Goal: Task Accomplishment & Management: Use online tool/utility

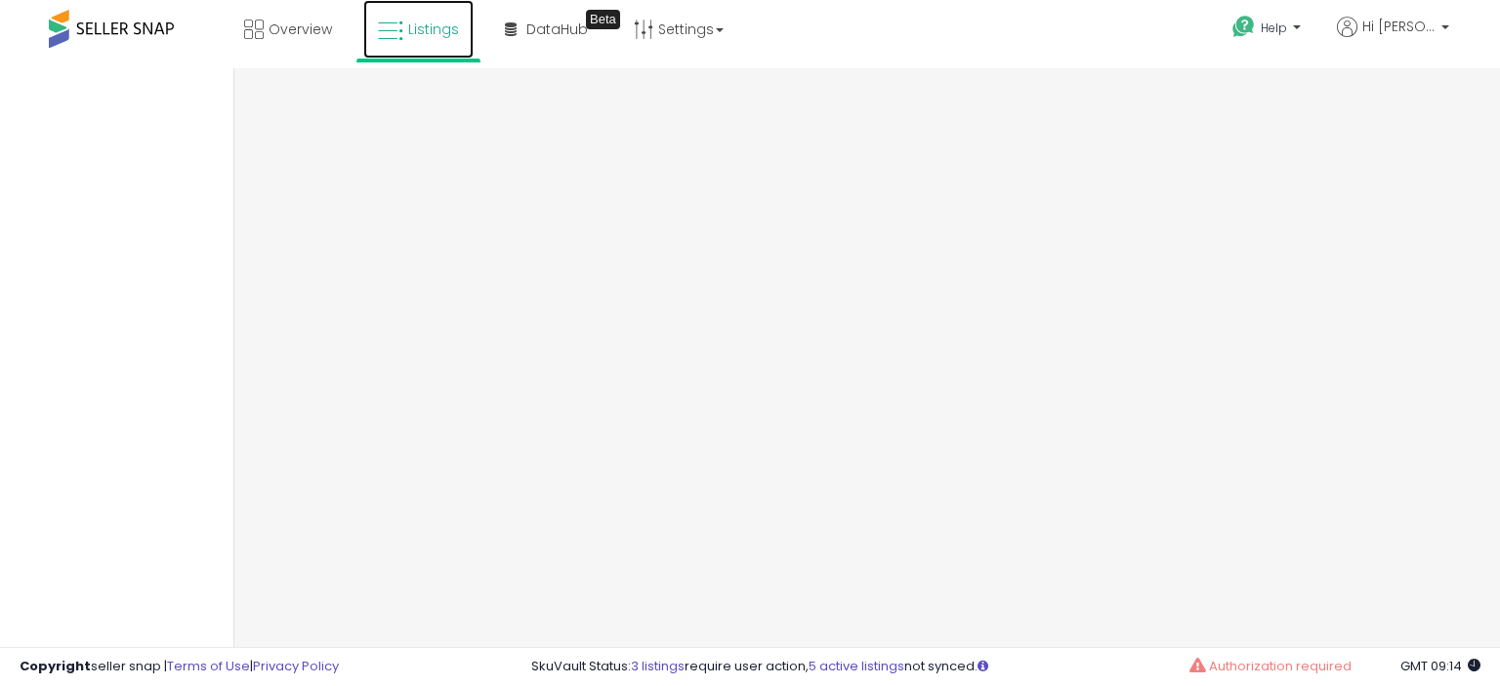
click at [419, 33] on span "Listings" at bounding box center [433, 30] width 51 height 20
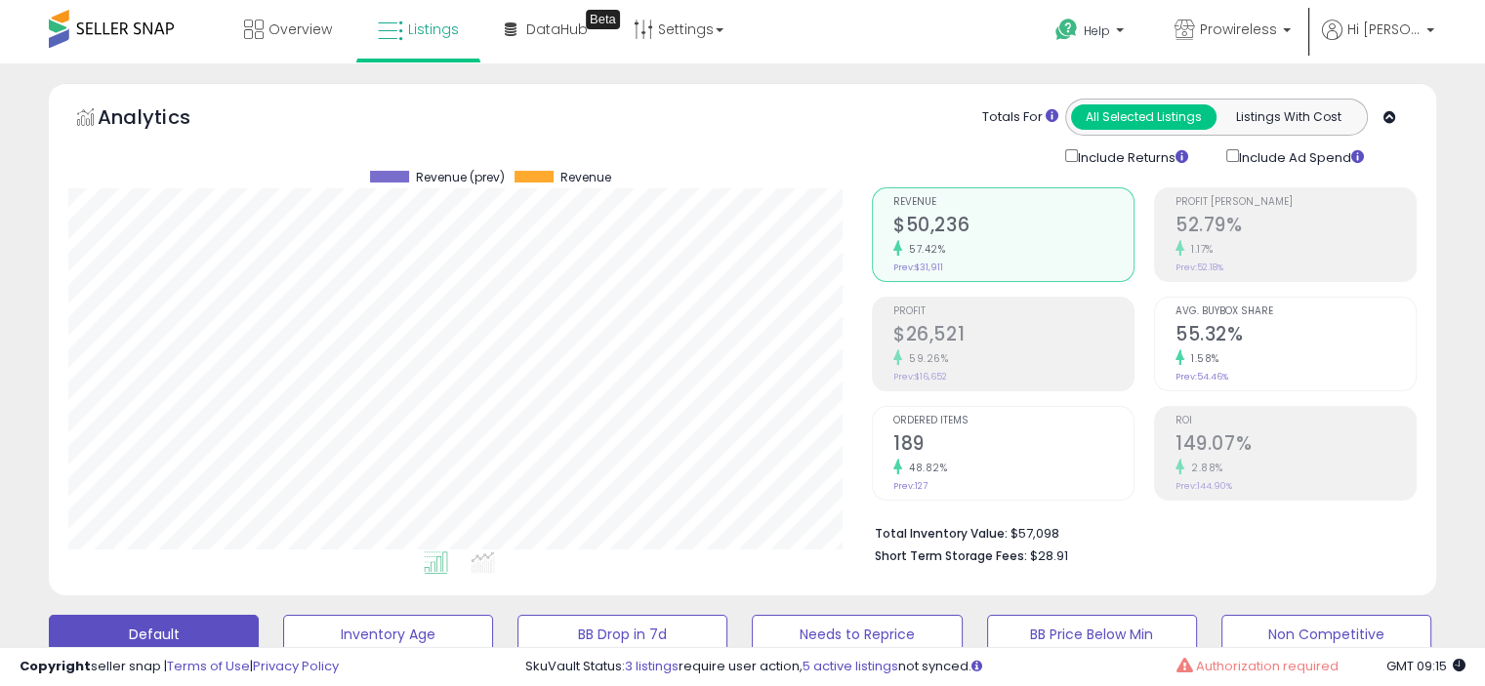
scroll to position [399, 803]
click at [1401, 543] on li "Short Term Storage Fees: $28.91" at bounding box center [1138, 554] width 527 height 23
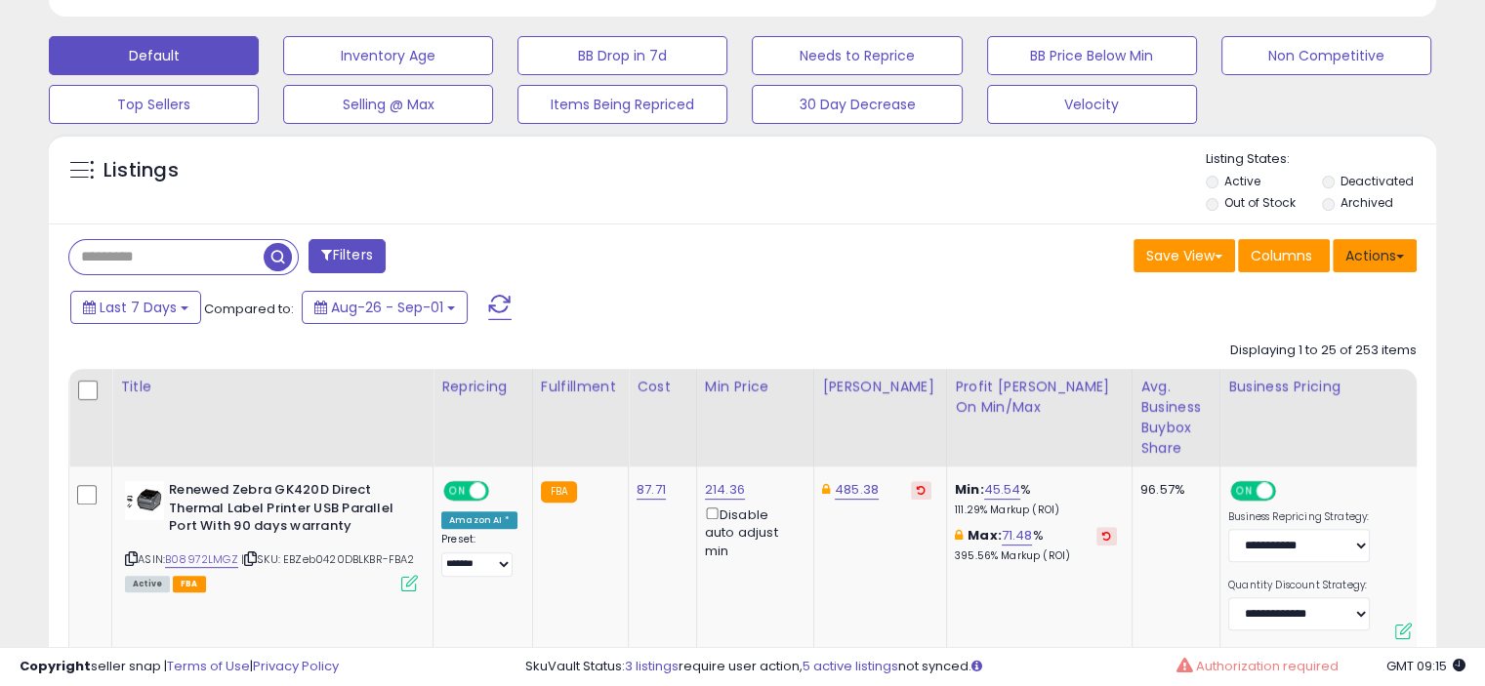
click at [1368, 248] on button "Actions" at bounding box center [1375, 255] width 84 height 33
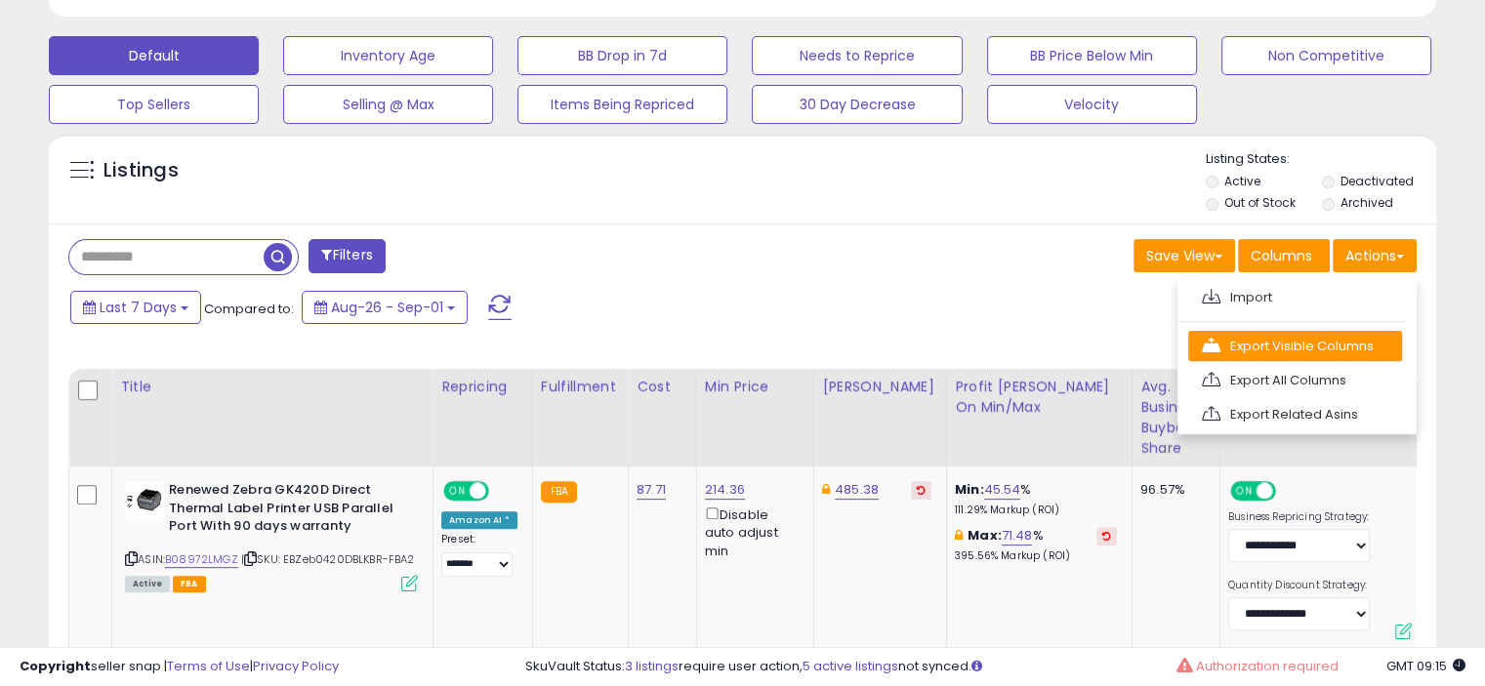
click at [1288, 350] on link "Export Visible Columns" at bounding box center [1295, 346] width 214 height 30
